Goal: Information Seeking & Learning: Find specific fact

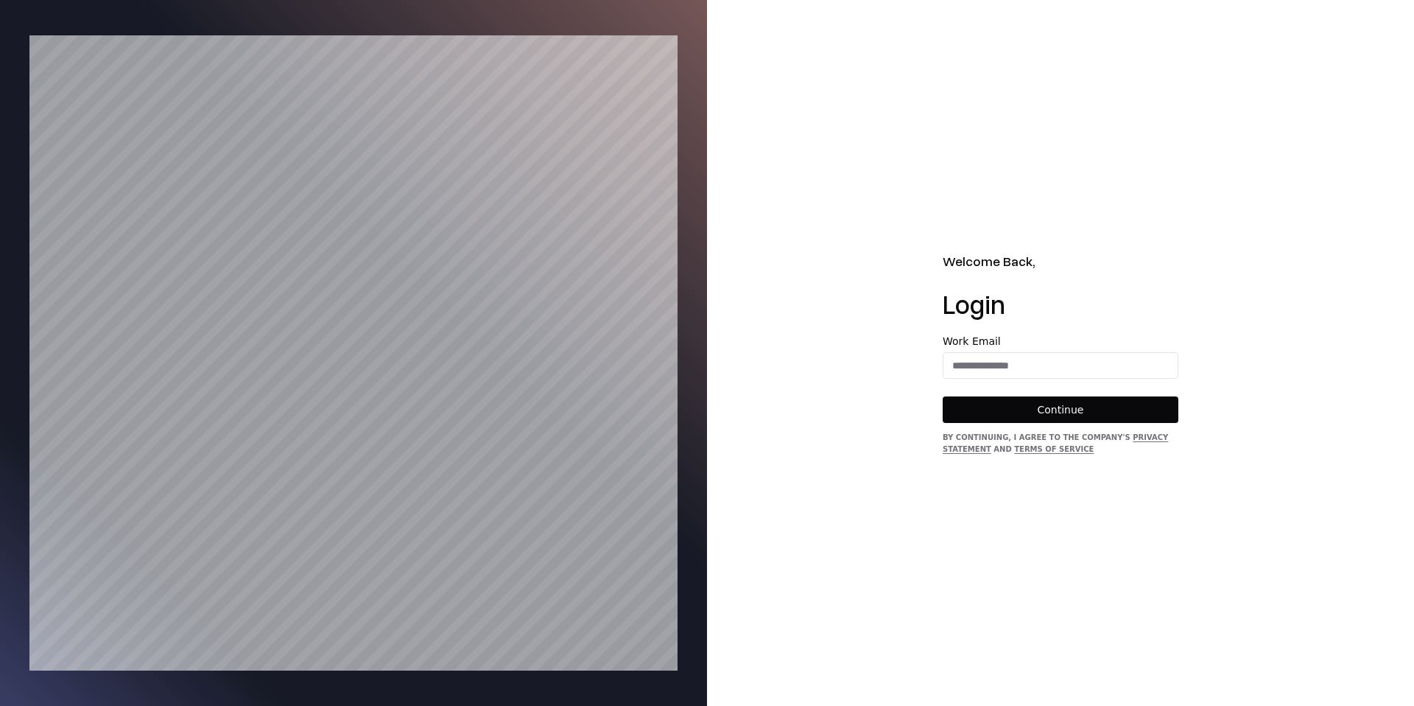
click at [1052, 356] on div "Work Email" at bounding box center [1061, 357] width 236 height 43
click at [1050, 359] on input "email" at bounding box center [1060, 365] width 234 height 27
type input "**********"
click at [1075, 418] on button "Continue" at bounding box center [1061, 409] width 236 height 27
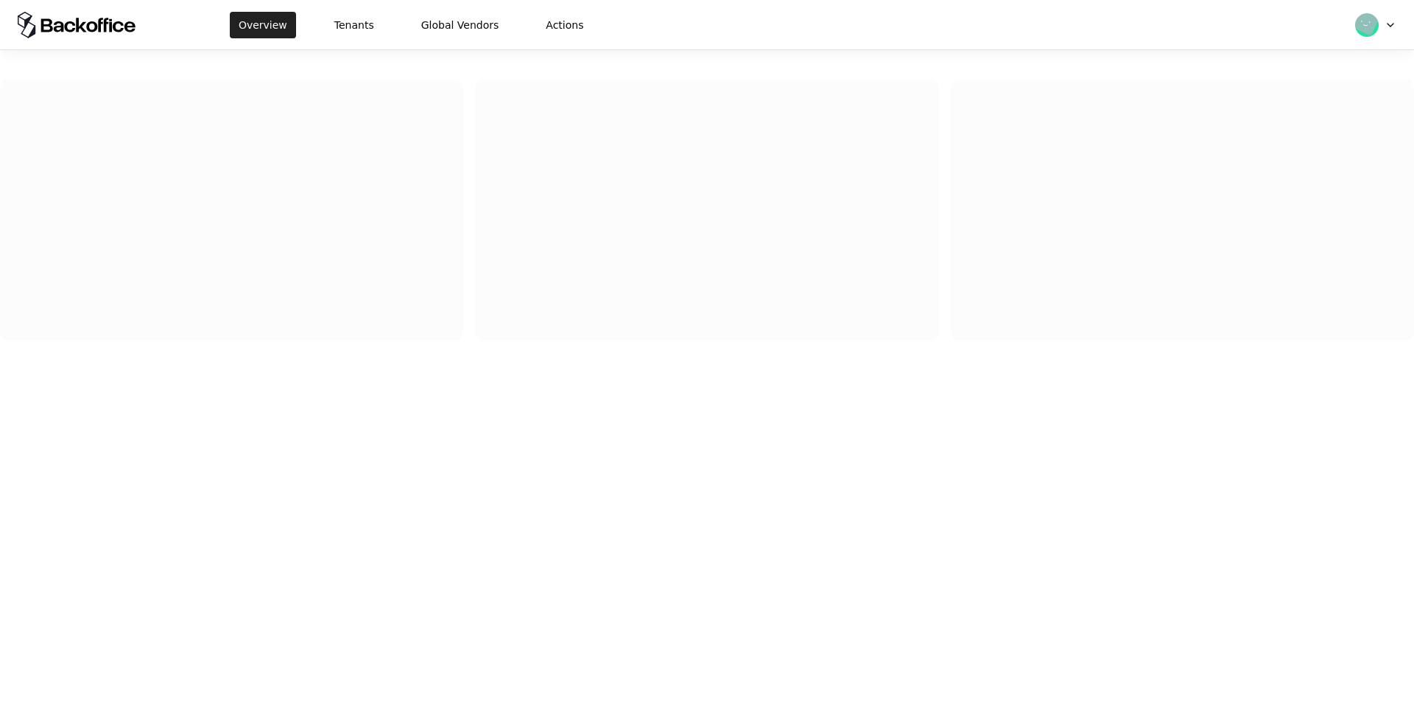
click at [272, 20] on button "Overview" at bounding box center [263, 25] width 66 height 27
click at [366, 24] on button "Tenants" at bounding box center [354, 25] width 57 height 27
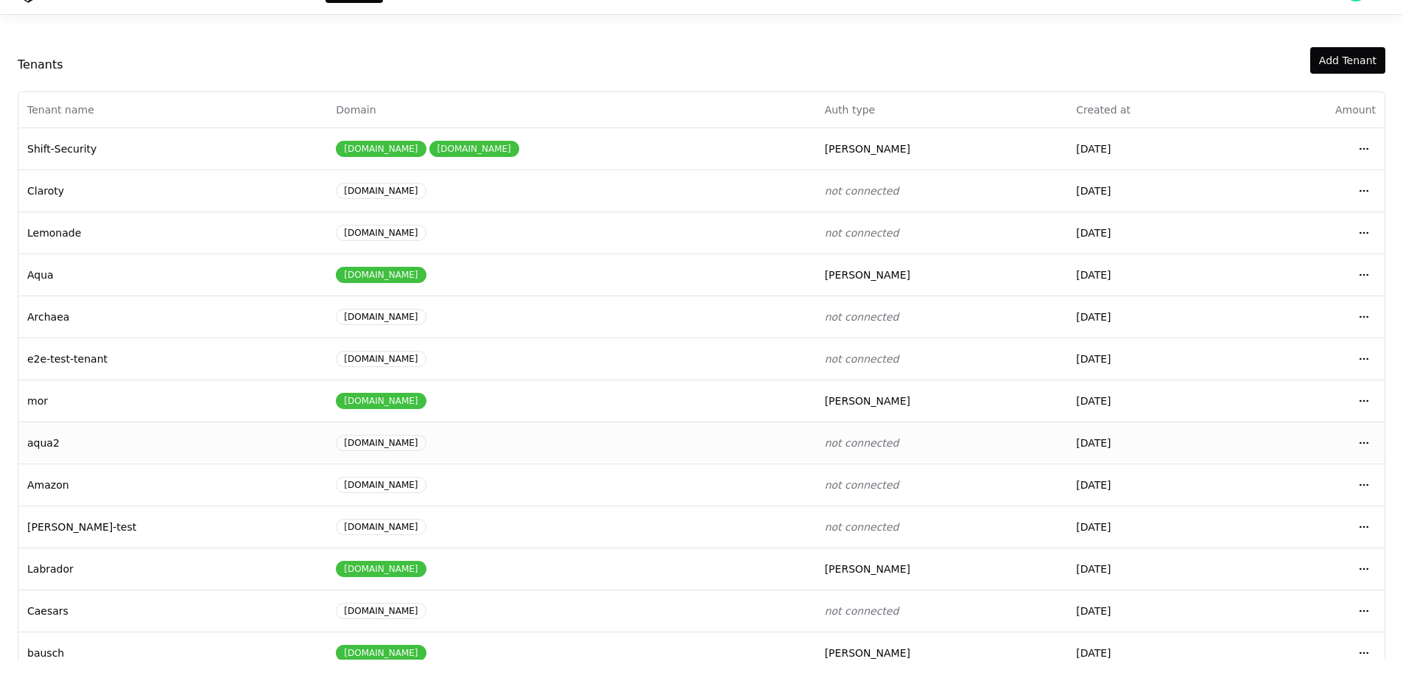
scroll to position [63, 0]
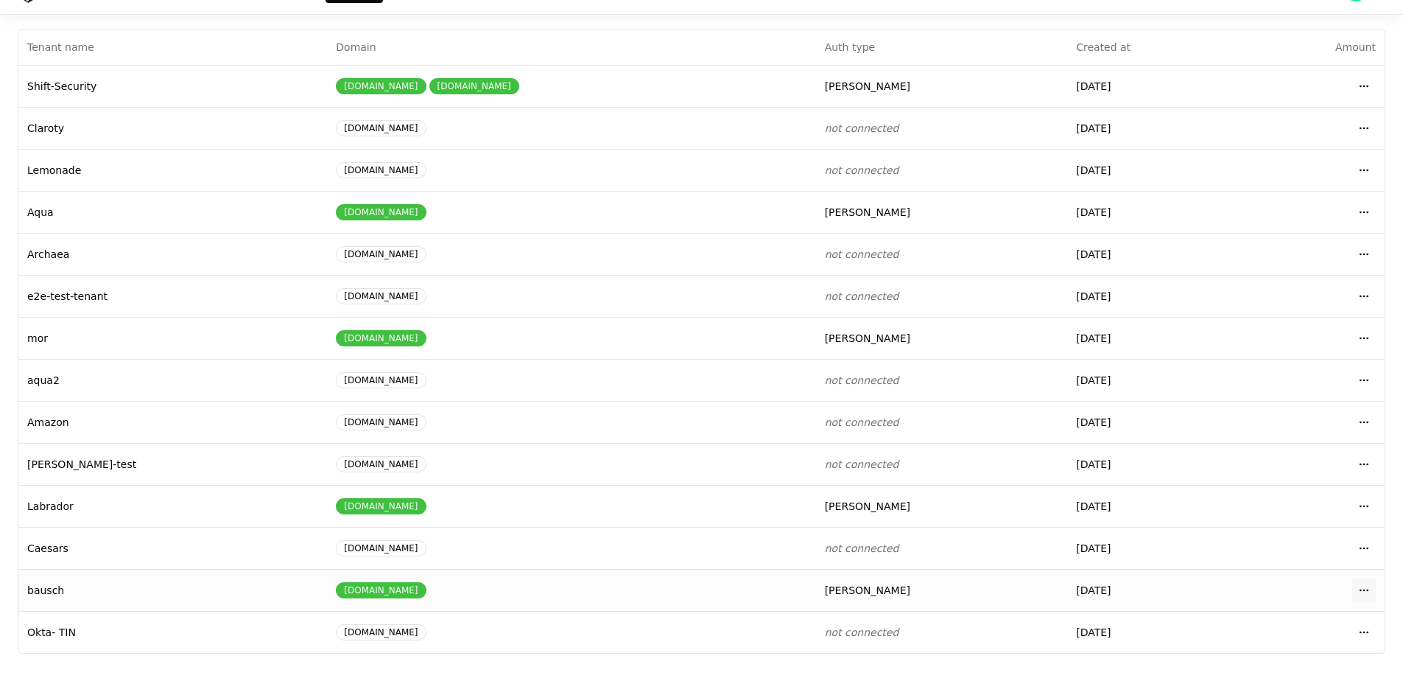
click at [1373, 587] on html "Overview Tenants Global Vendors Actions Tenants Add Tenant Tenant name Domain A…" at bounding box center [701, 312] width 1403 height 695
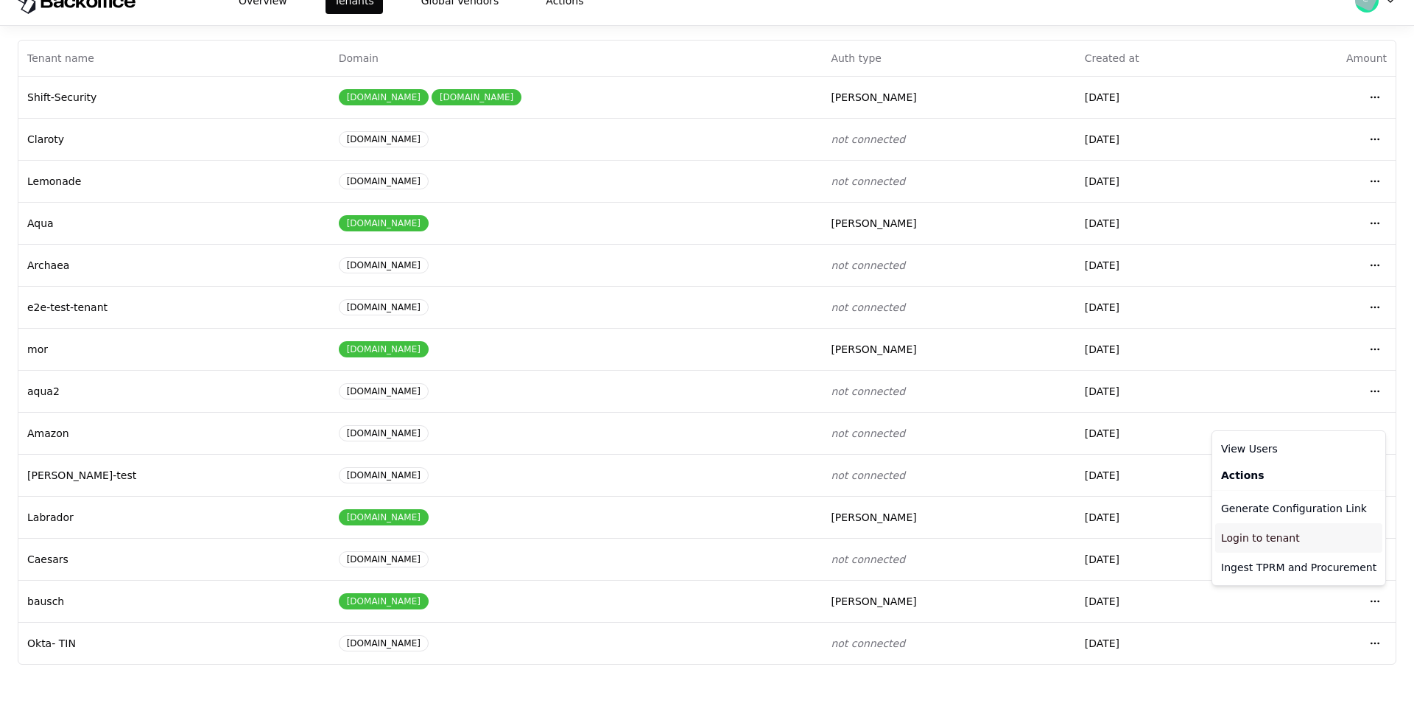
click at [1258, 546] on div "Login to tenant" at bounding box center [1298, 537] width 167 height 29
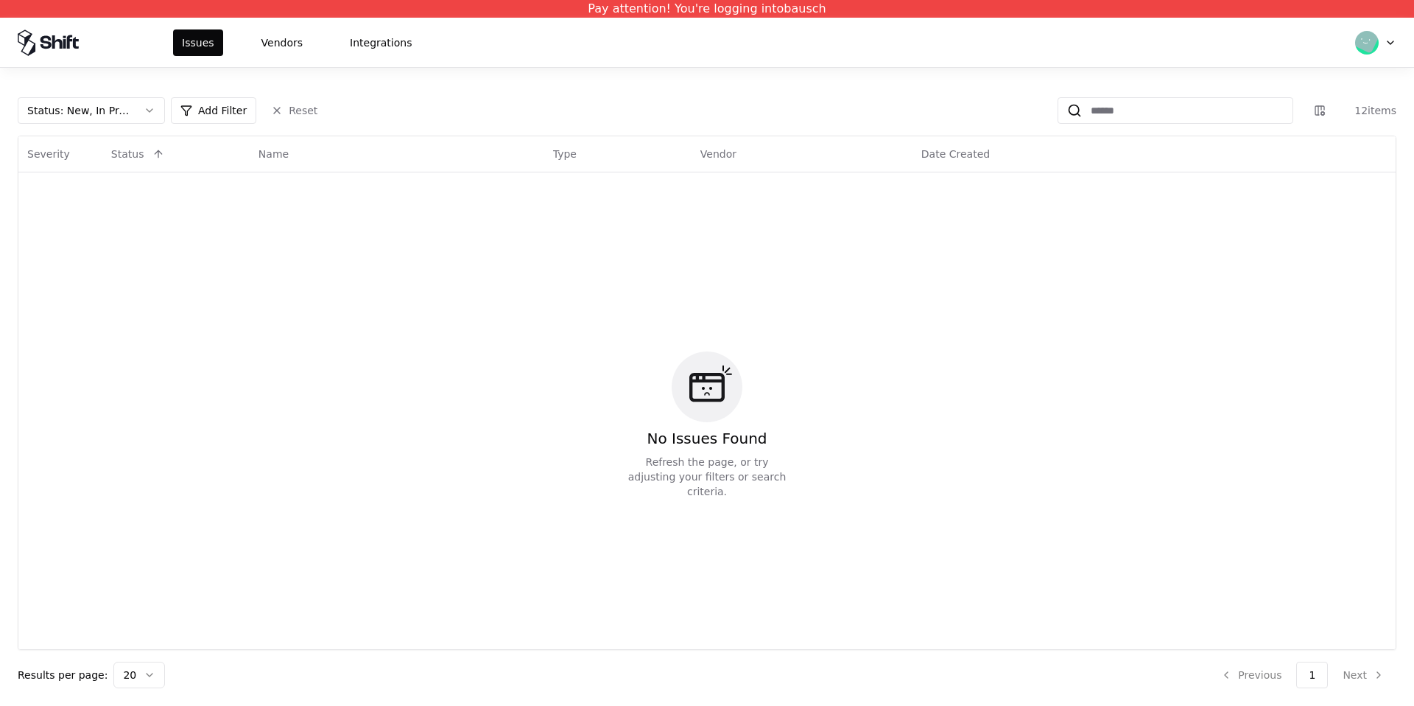
click at [313, 25] on div "Issues Vendors Integrations" at bounding box center [707, 42] width 1414 height 49
click at [289, 44] on button "Vendors" at bounding box center [282, 42] width 59 height 27
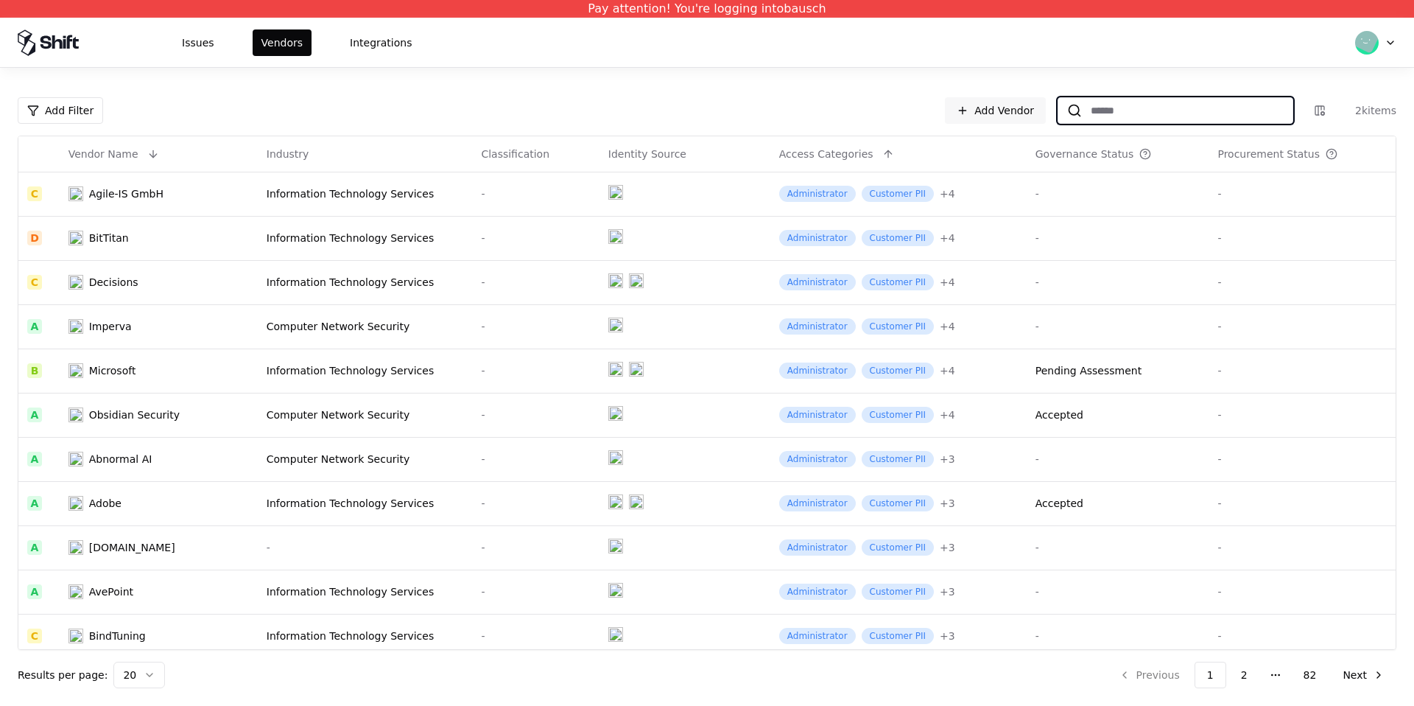
click at [1102, 104] on input at bounding box center [1187, 110] width 211 height 27
type input "*"
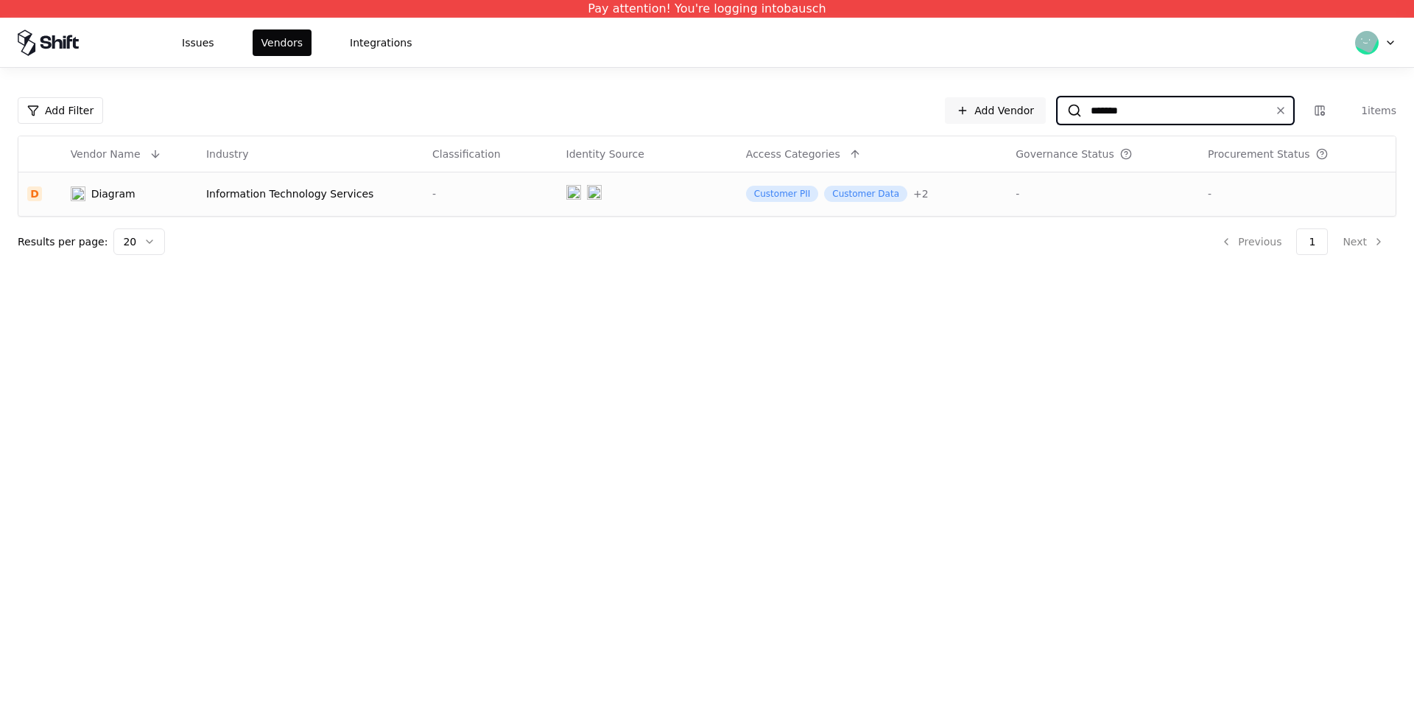
type input "*******"
click at [186, 214] on td "Diagram" at bounding box center [130, 194] width 136 height 44
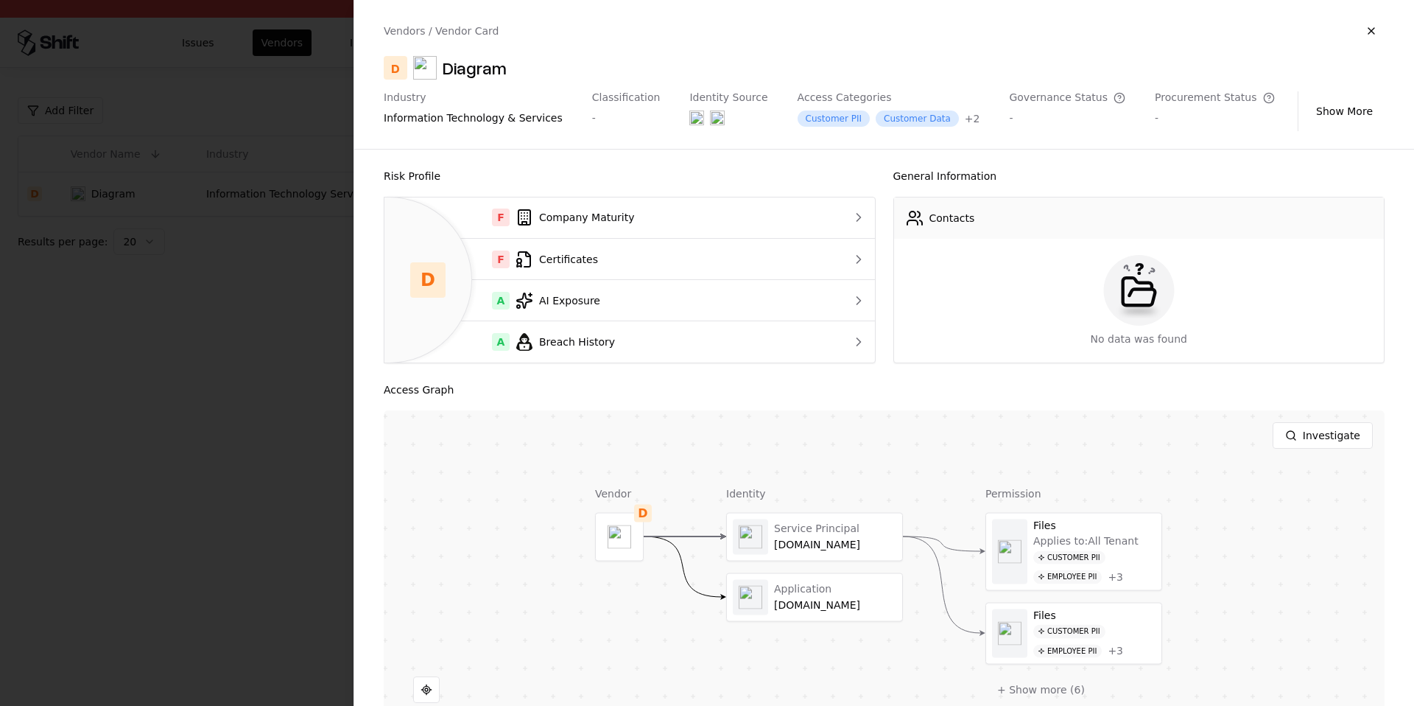
click at [253, 226] on div at bounding box center [707, 353] width 1414 height 706
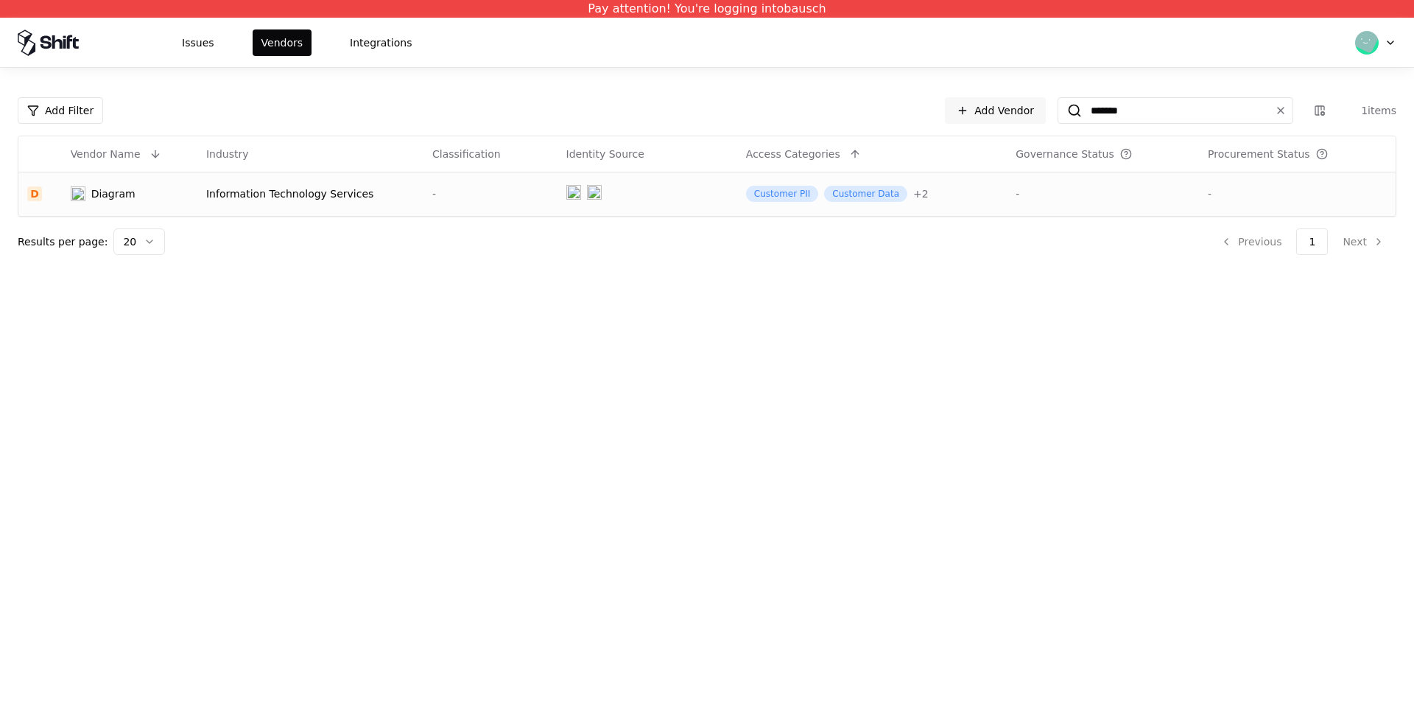
click at [358, 211] on td "Information Technology Services" at bounding box center [310, 194] width 226 height 44
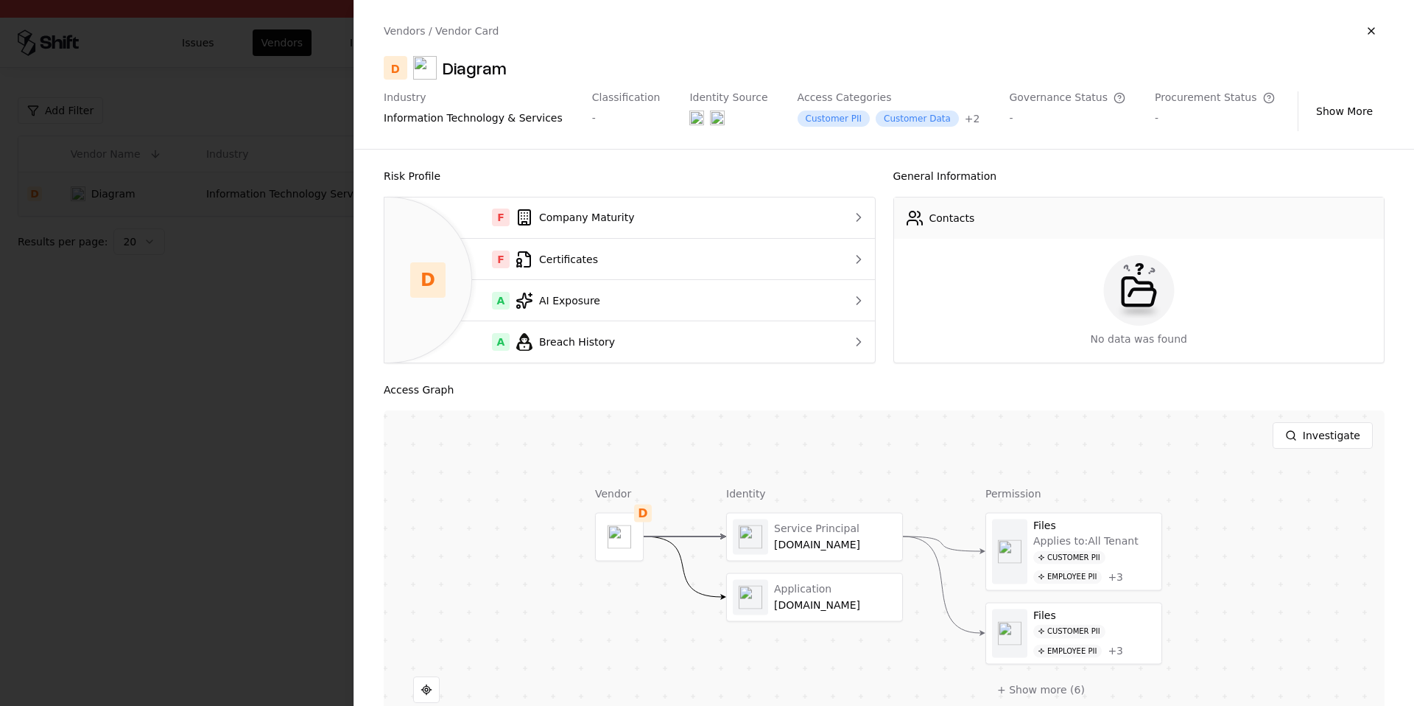
click at [358, 211] on div "Risk Profile D F Company Maturity F Certificates A AI Exposure A Breach History…" at bounding box center [884, 428] width 1060 height 557
click at [310, 323] on div at bounding box center [707, 353] width 1414 height 706
